Goal: Find specific fact: Find contact information

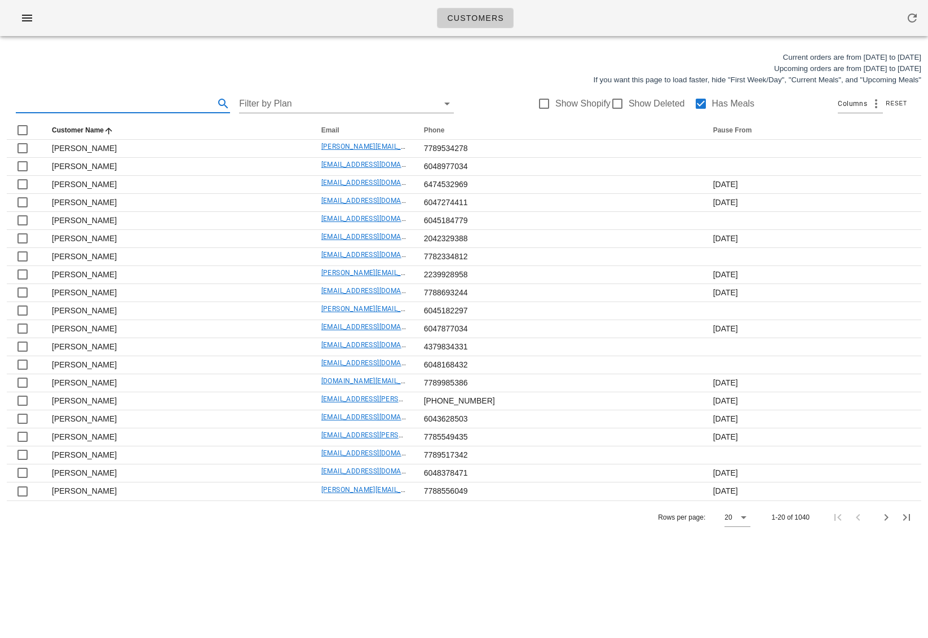
click at [118, 105] on input "text" at bounding box center [114, 104] width 196 height 18
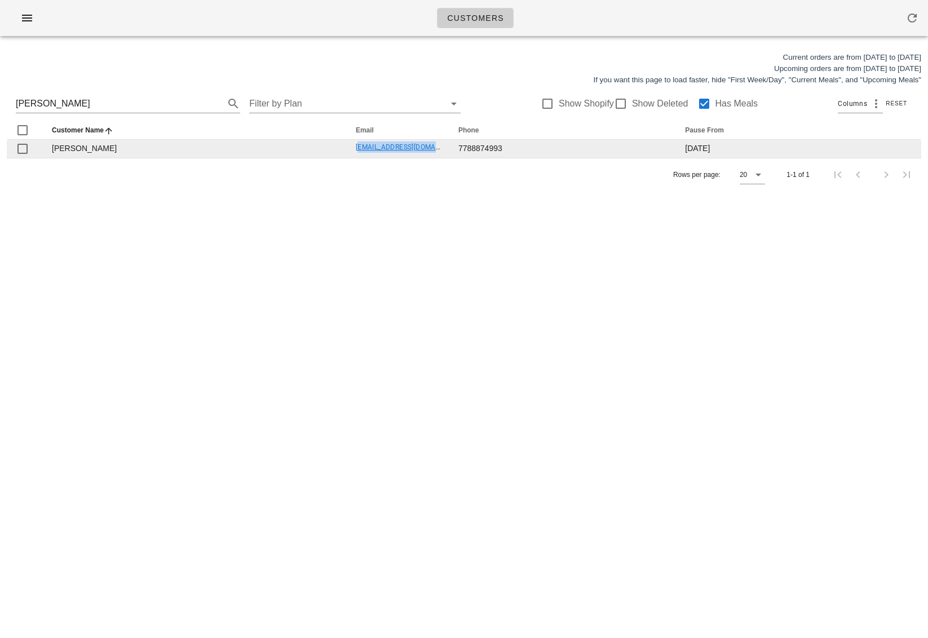
drag, startPoint x: 352, startPoint y: 148, endPoint x: 443, endPoint y: 148, distance: 90.2
click at [445, 148] on tr "[PERSON_NAME] [EMAIL_ADDRESS][DOMAIN_NAME] 7788874993 [DATE]" at bounding box center [464, 149] width 915 height 18
copy link "[EMAIL_ADDRESS][DOMAIN_NAME]"
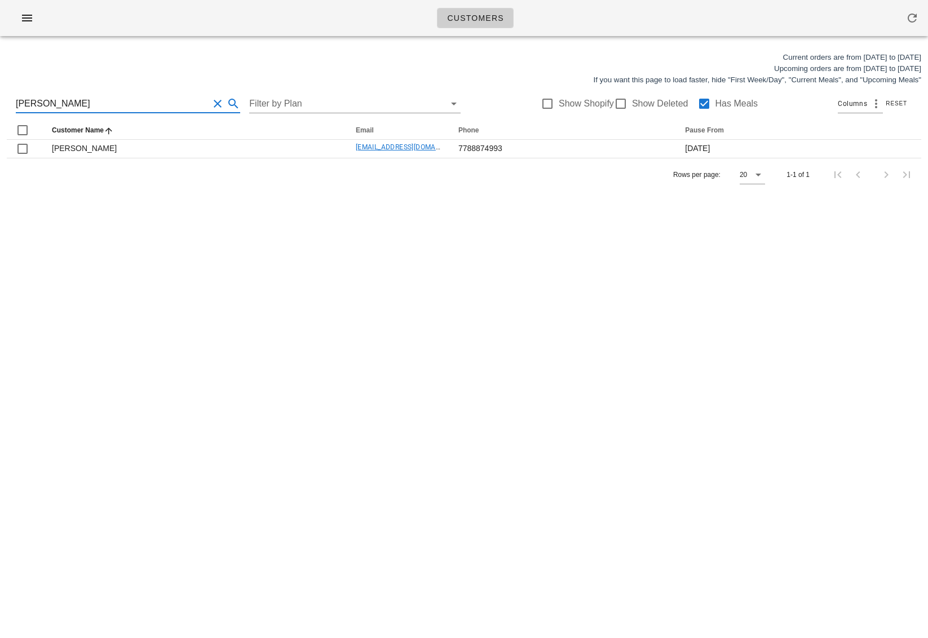
scroll to position [1, 0]
drag, startPoint x: 95, startPoint y: 103, endPoint x: 17, endPoint y: 104, distance: 77.8
click at [17, 104] on input "[PERSON_NAME]" at bounding box center [112, 104] width 193 height 18
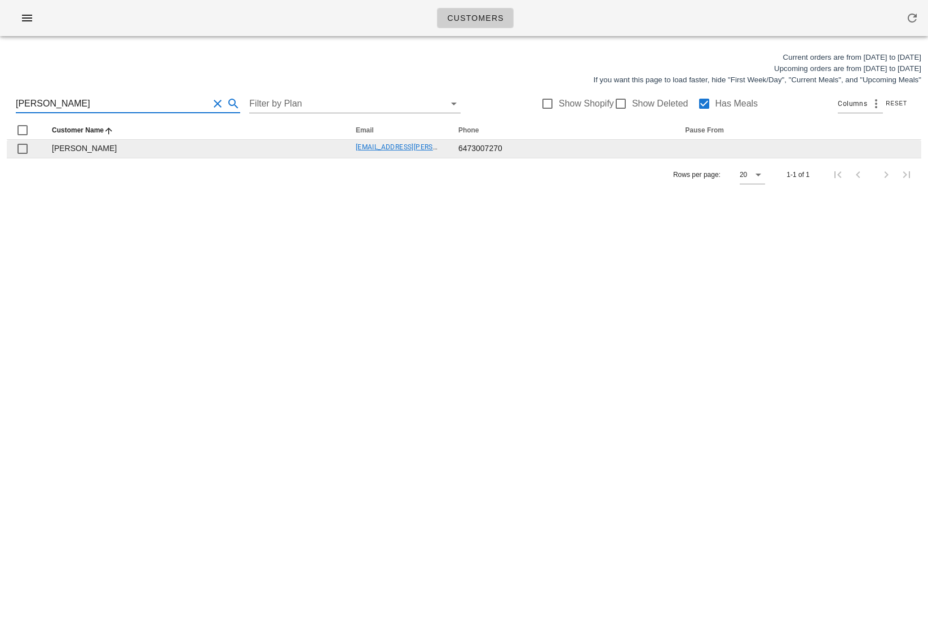
type input "[PERSON_NAME]"
drag, startPoint x: 321, startPoint y: 148, endPoint x: 427, endPoint y: 143, distance: 106.1
click at [427, 143] on tr "Richard Yendell [EMAIL_ADDRESS][PERSON_NAME][DOMAIN_NAME] 6473007270" at bounding box center [464, 149] width 915 height 18
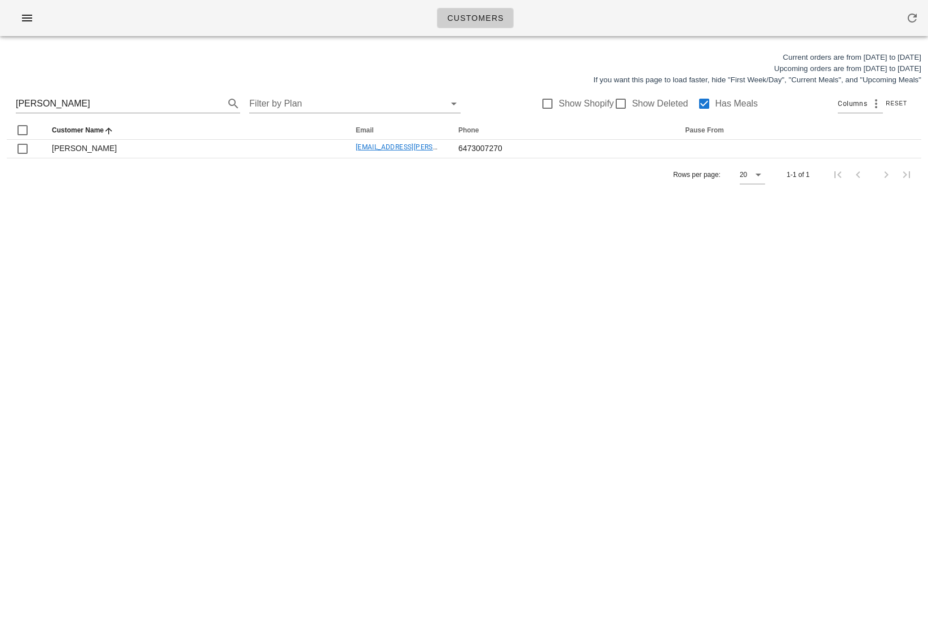
copy tr "yendell.[PERSON_NAME]@gmail.c"
